Goal: Check status: Check status

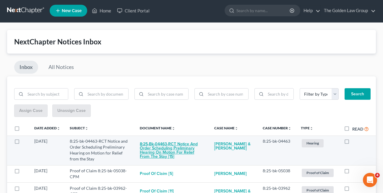
click at [150, 152] on button "8:25-bk-04463-RCT Notice and Order Scheduling Preliminary Hearing on Motion for…" at bounding box center [172, 150] width 65 height 24
checkbox input "true"
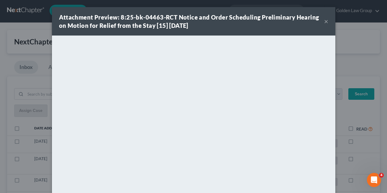
click at [324, 20] on button "×" at bounding box center [326, 21] width 4 height 7
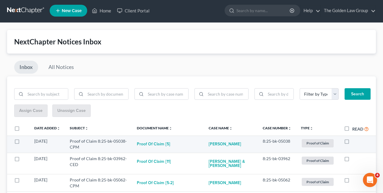
click at [352, 142] on label at bounding box center [352, 142] width 0 height 0
click at [355, 142] on input "checkbox" at bounding box center [357, 140] width 4 height 4
checkbox input "true"
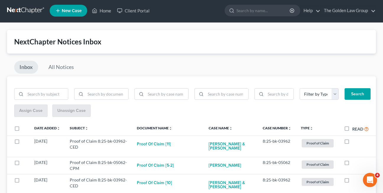
click at [352, 142] on label at bounding box center [352, 142] width 0 height 0
click at [355, 142] on input "checkbox" at bounding box center [357, 140] width 4 height 4
checkbox input "true"
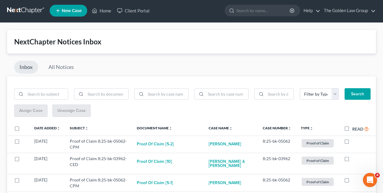
click at [352, 142] on label at bounding box center [352, 142] width 0 height 0
click at [355, 142] on input "checkbox" at bounding box center [357, 140] width 4 height 4
checkbox input "true"
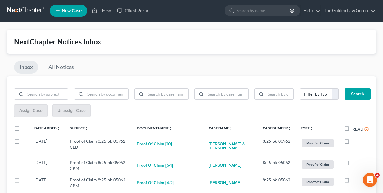
click at [352, 142] on label at bounding box center [352, 142] width 0 height 0
click at [355, 142] on input "checkbox" at bounding box center [357, 140] width 4 height 4
checkbox input "true"
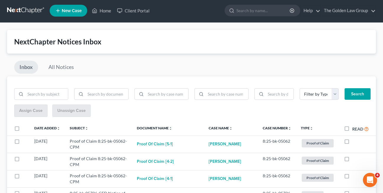
click at [352, 142] on label at bounding box center [352, 142] width 0 height 0
click at [355, 142] on input "checkbox" at bounding box center [357, 140] width 4 height 4
checkbox input "true"
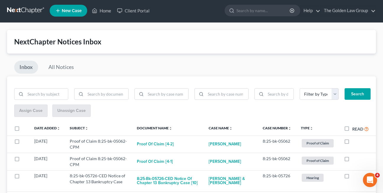
click at [352, 142] on label at bounding box center [352, 142] width 0 height 0
click at [355, 142] on input "checkbox" at bounding box center [357, 140] width 4 height 4
checkbox input "true"
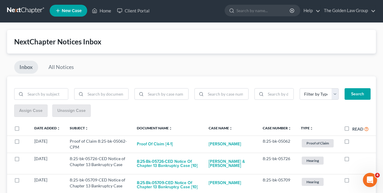
click at [352, 142] on label at bounding box center [352, 142] width 0 height 0
click at [355, 142] on input "checkbox" at bounding box center [357, 140] width 4 height 4
checkbox input "true"
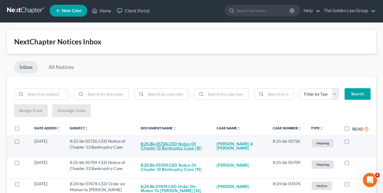
click at [168, 143] on button "8:25-bk-05726-CED Notice of Chapter 13 Bankruptcy Case [10]" at bounding box center [174, 146] width 66 height 16
checkbox input "true"
